Goal: Information Seeking & Learning: Learn about a topic

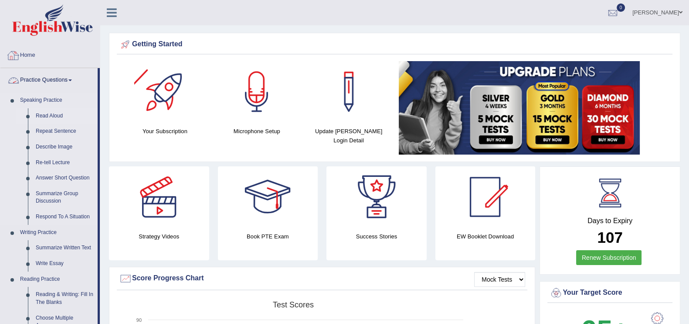
click at [57, 116] on link "Read Aloud" at bounding box center [65, 116] width 66 height 16
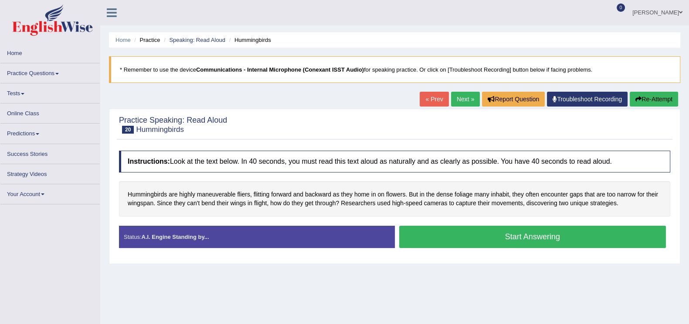
click at [209, 32] on ul "Home Practice Speaking: Read Aloud Hummingbirds" at bounding box center [395, 39] width 572 height 15
click at [209, 39] on link "Speaking: Read Aloud" at bounding box center [197, 40] width 56 height 7
click at [207, 38] on link "Speaking: Read Aloud" at bounding box center [197, 40] width 56 height 7
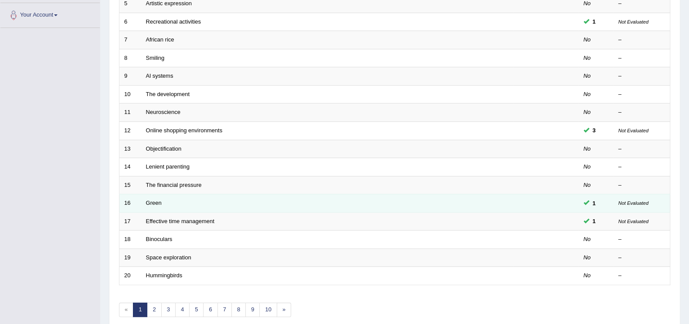
click at [161, 200] on td "Green" at bounding box center [327, 203] width 372 height 18
click at [159, 199] on link "Green" at bounding box center [154, 202] width 16 height 7
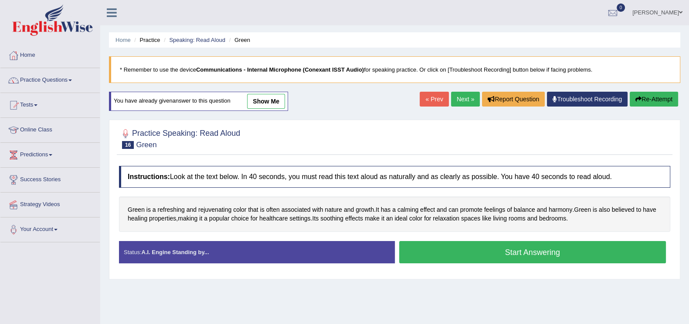
click at [530, 249] on button "Start Answering" at bounding box center [532, 252] width 267 height 22
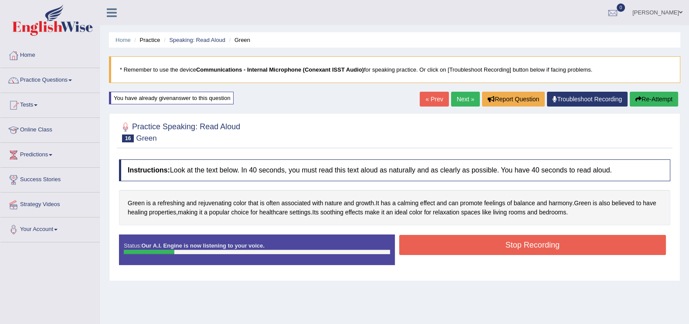
click at [510, 243] on button "Stop Recording" at bounding box center [532, 245] width 267 height 20
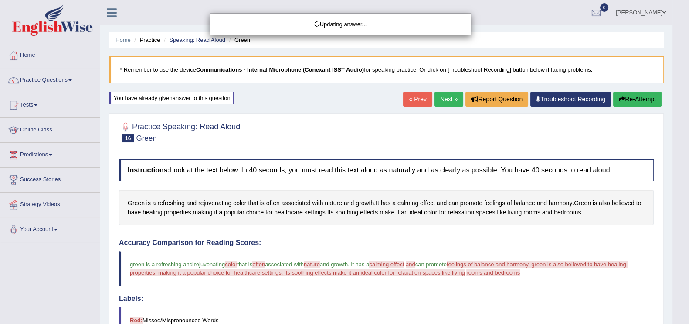
drag, startPoint x: 697, startPoint y: 140, endPoint x: 697, endPoint y: 180, distance: 39.2
click at [689, 180] on div "Updating answer..." at bounding box center [344, 162] width 689 height 324
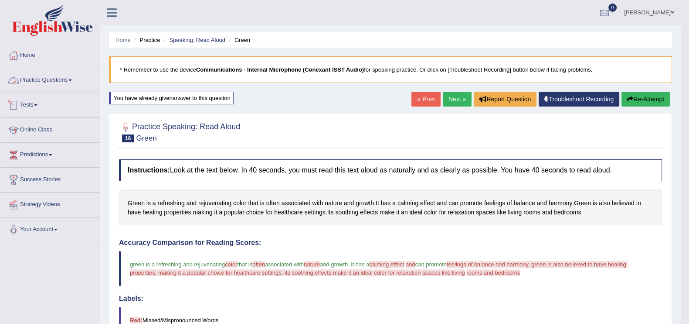
click at [26, 76] on link "Practice Questions" at bounding box center [49, 79] width 99 height 22
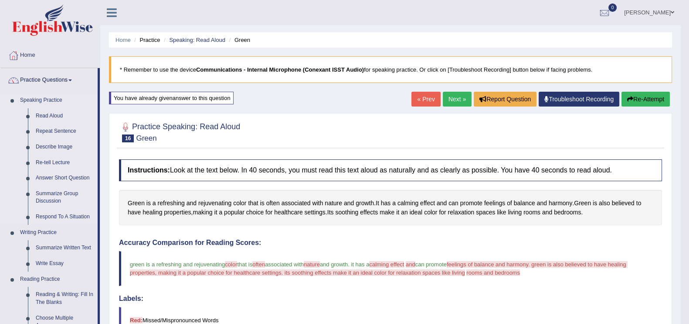
click at [66, 193] on link "Summarize Group Discussion" at bounding box center [65, 197] width 66 height 23
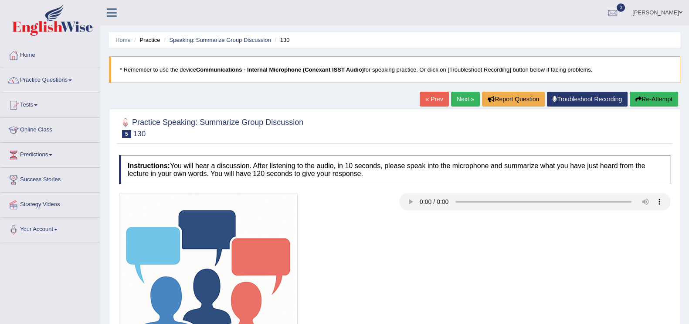
click at [375, 171] on div "Practice Speaking: Summarize Group Discussion 5 130 Instructions: You will hear…" at bounding box center [395, 260] width 572 height 302
